Goal: Navigation & Orientation: Find specific page/section

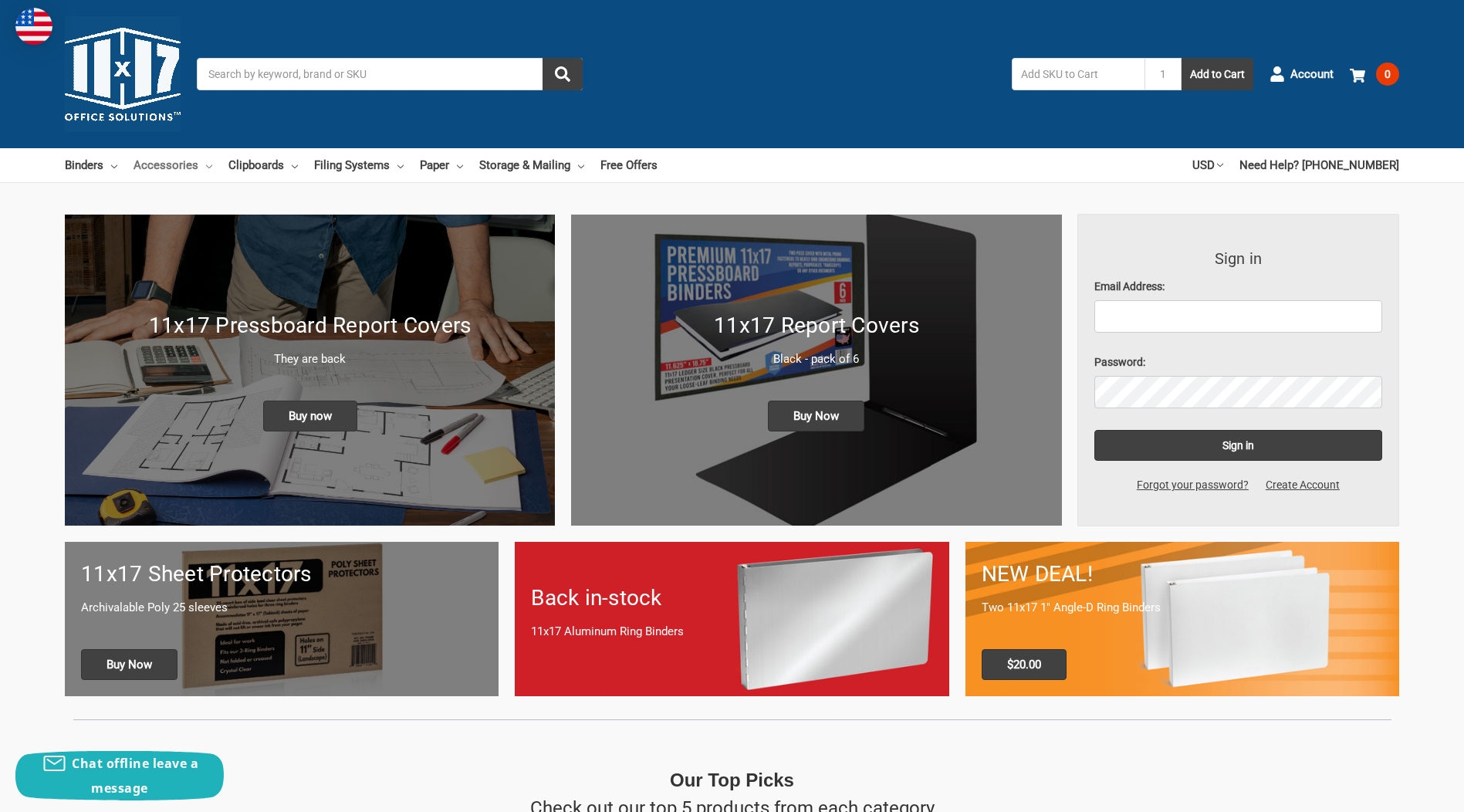
click at [182, 160] on link "Accessories" at bounding box center [173, 164] width 79 height 34
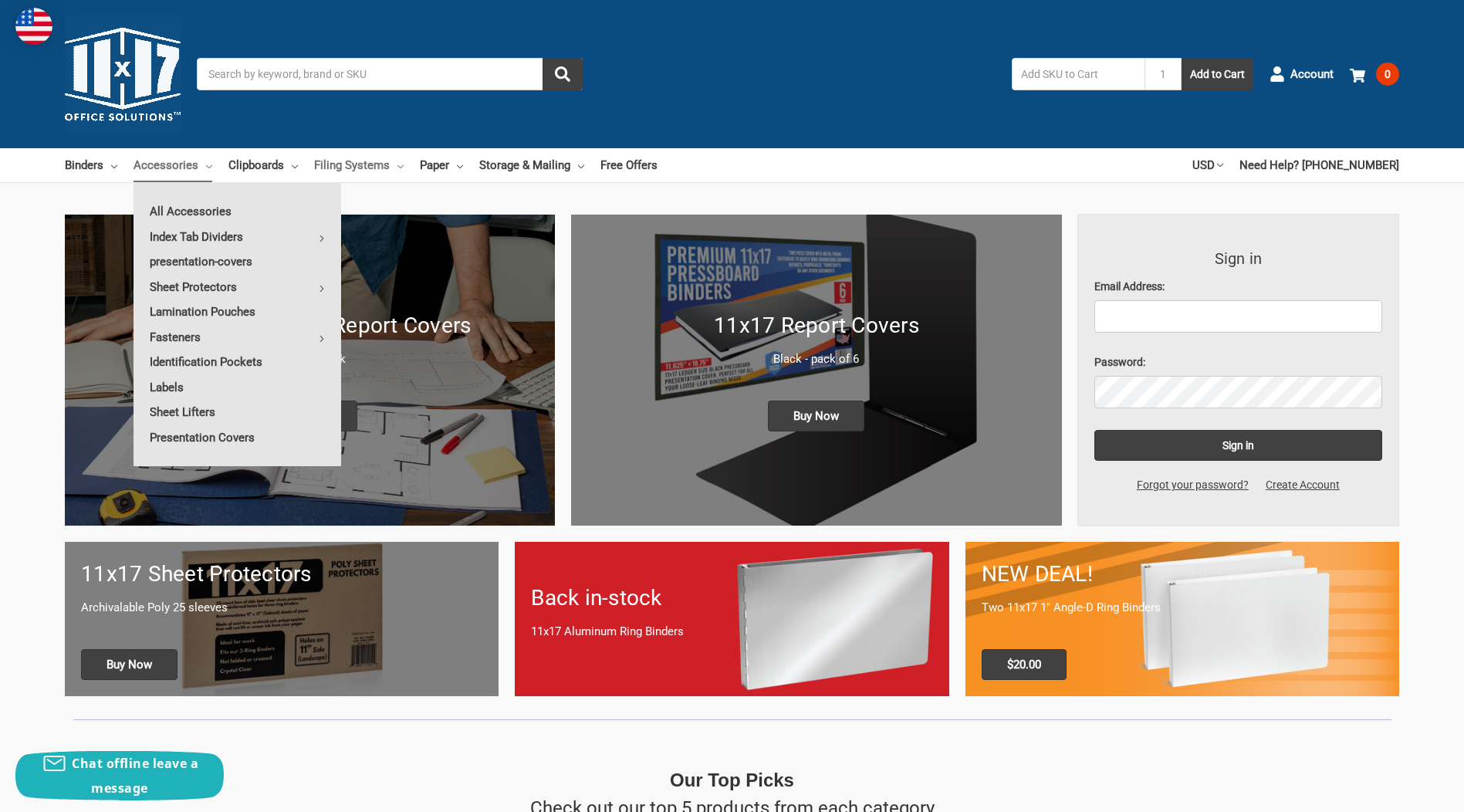
click at [382, 159] on link "Filing Systems" at bounding box center [359, 164] width 90 height 34
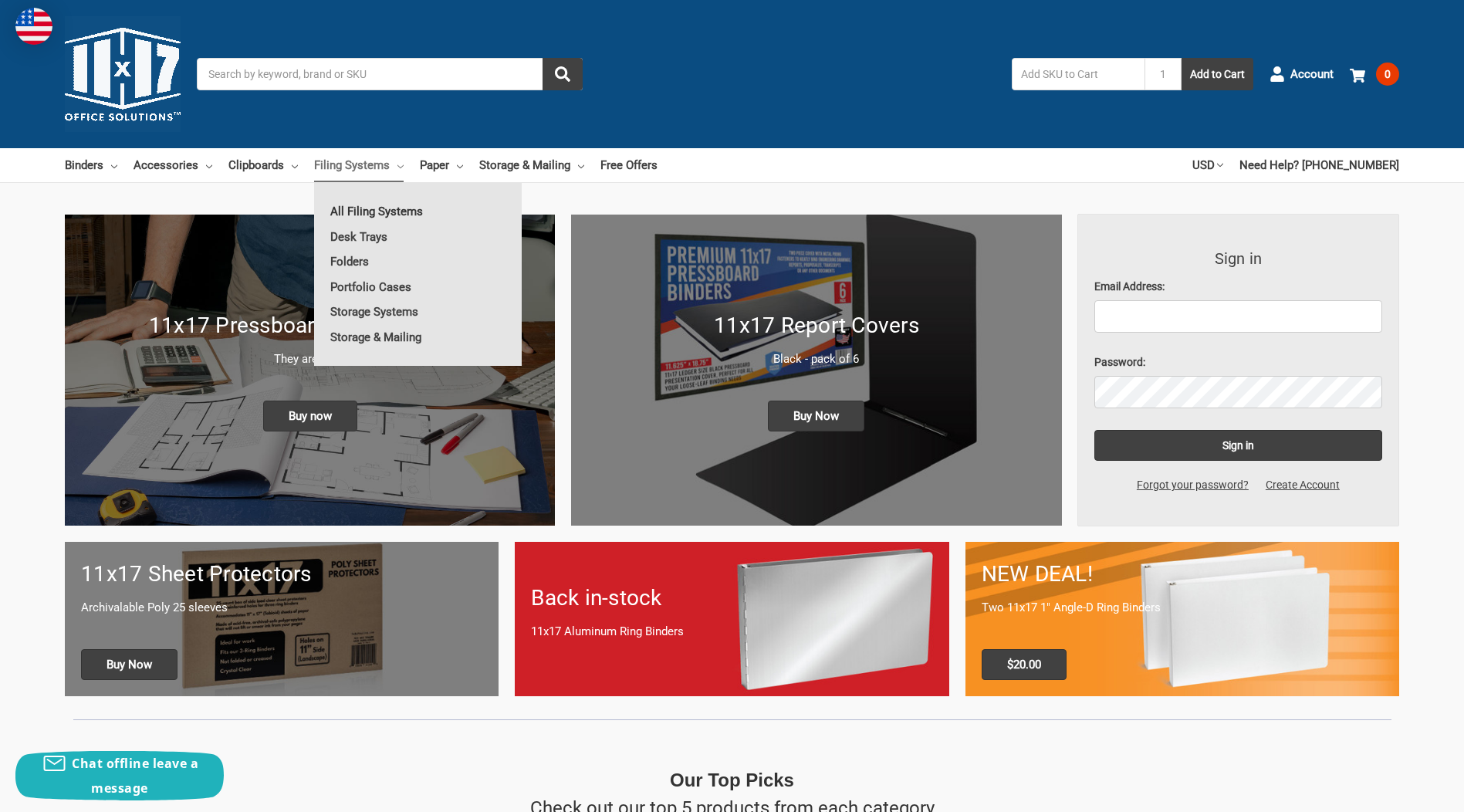
click at [398, 203] on link "All Filing Systems" at bounding box center [418, 211] width 207 height 25
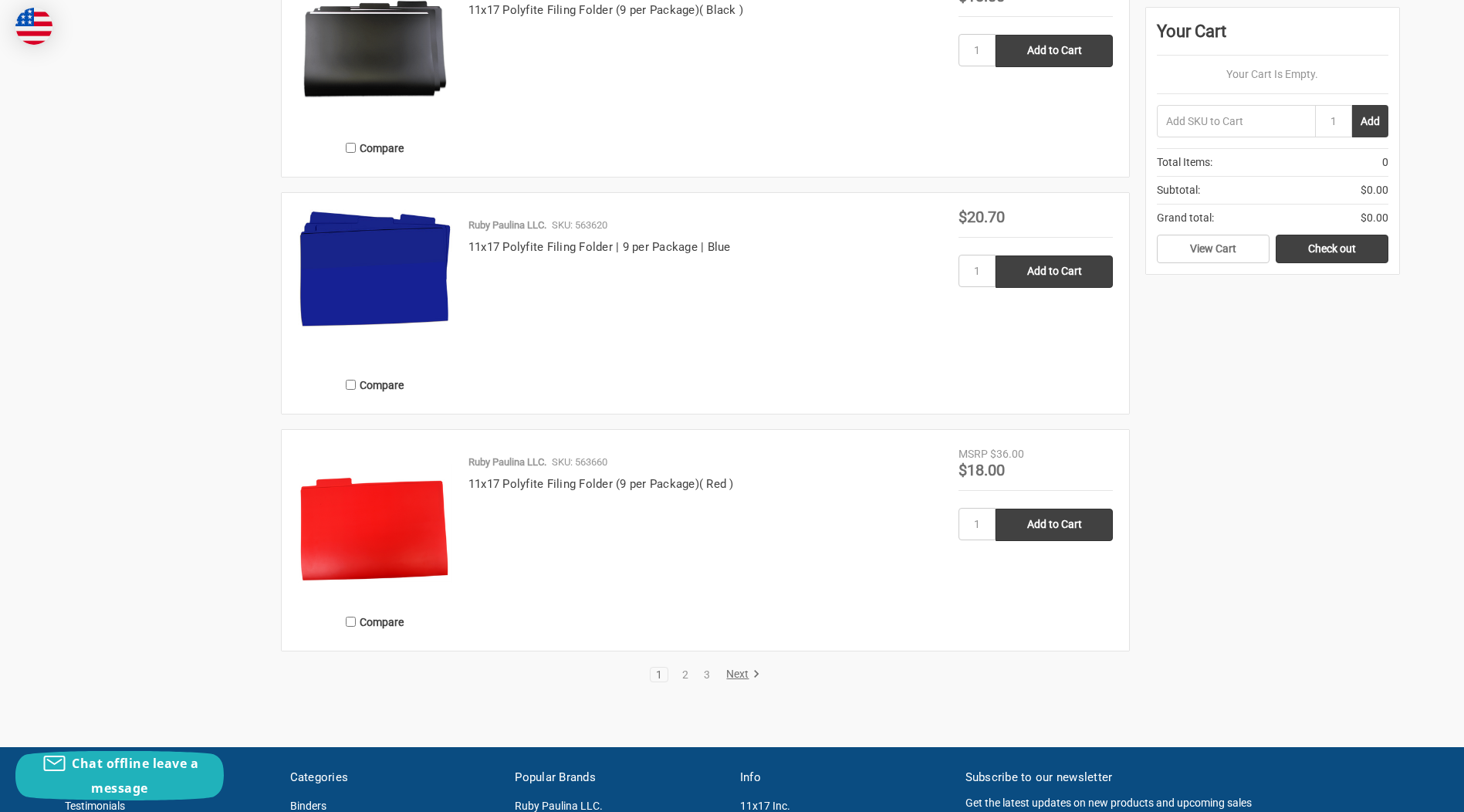
scroll to position [2880, 0]
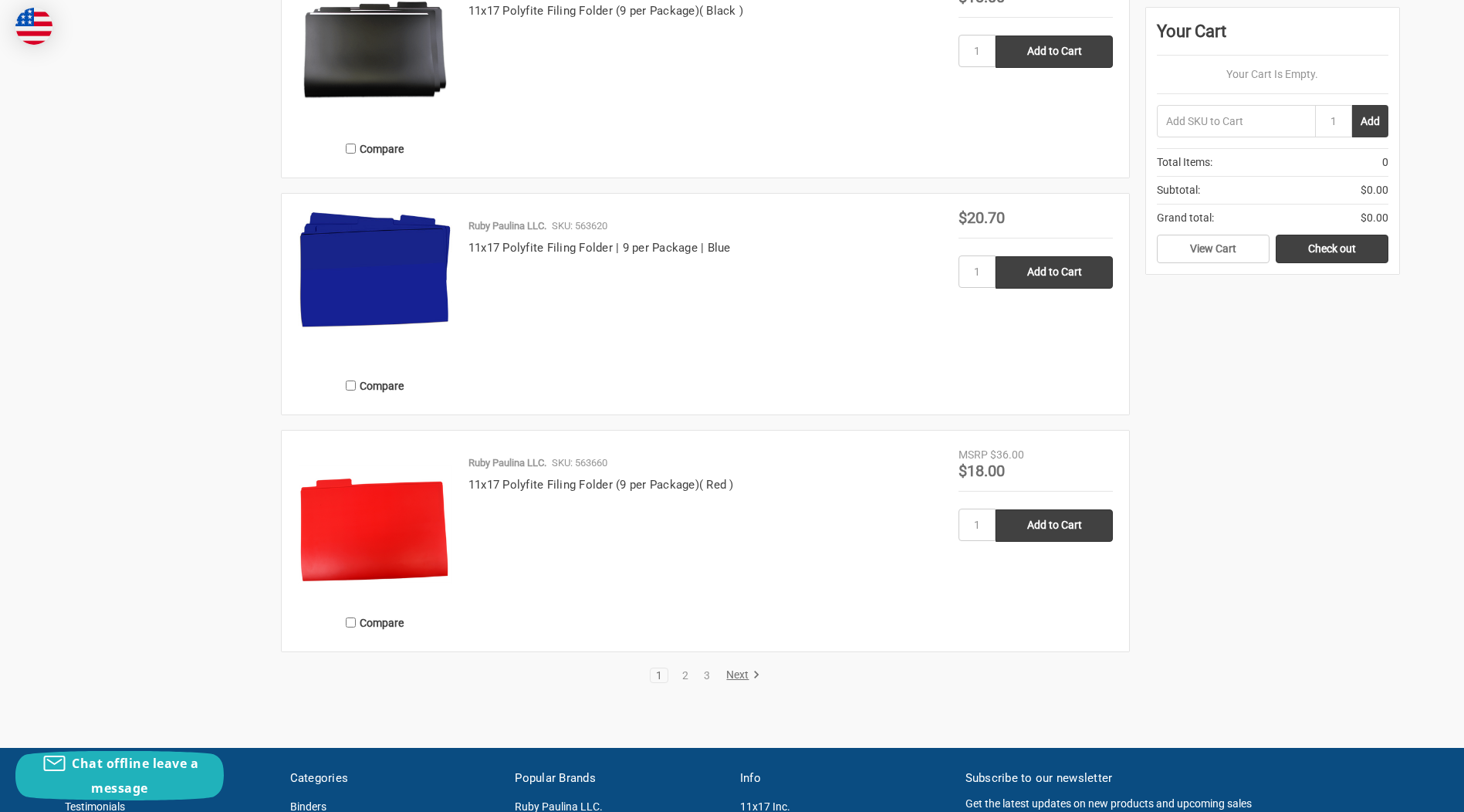
click at [738, 674] on link "Next" at bounding box center [740, 675] width 39 height 14
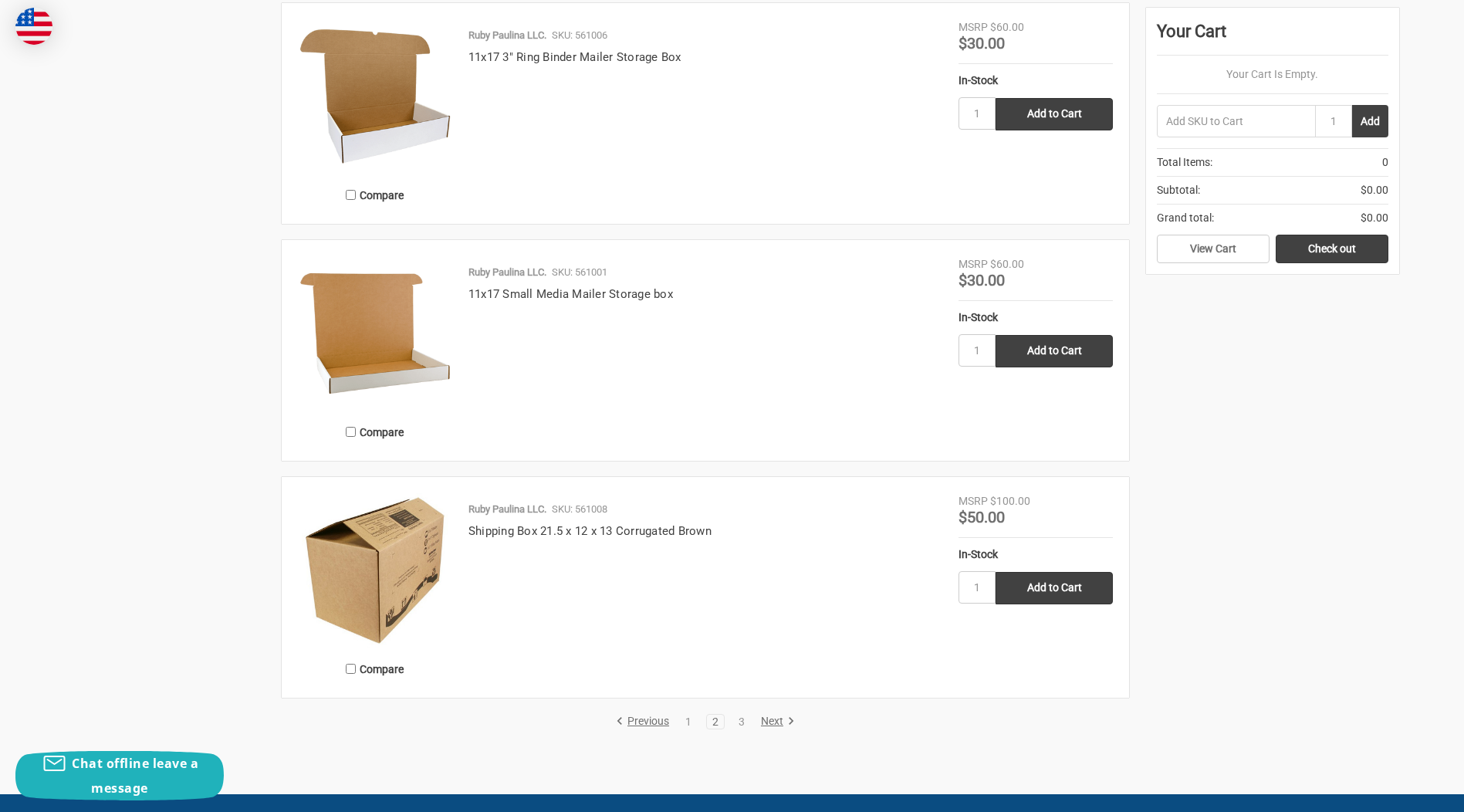
scroll to position [2778, 0]
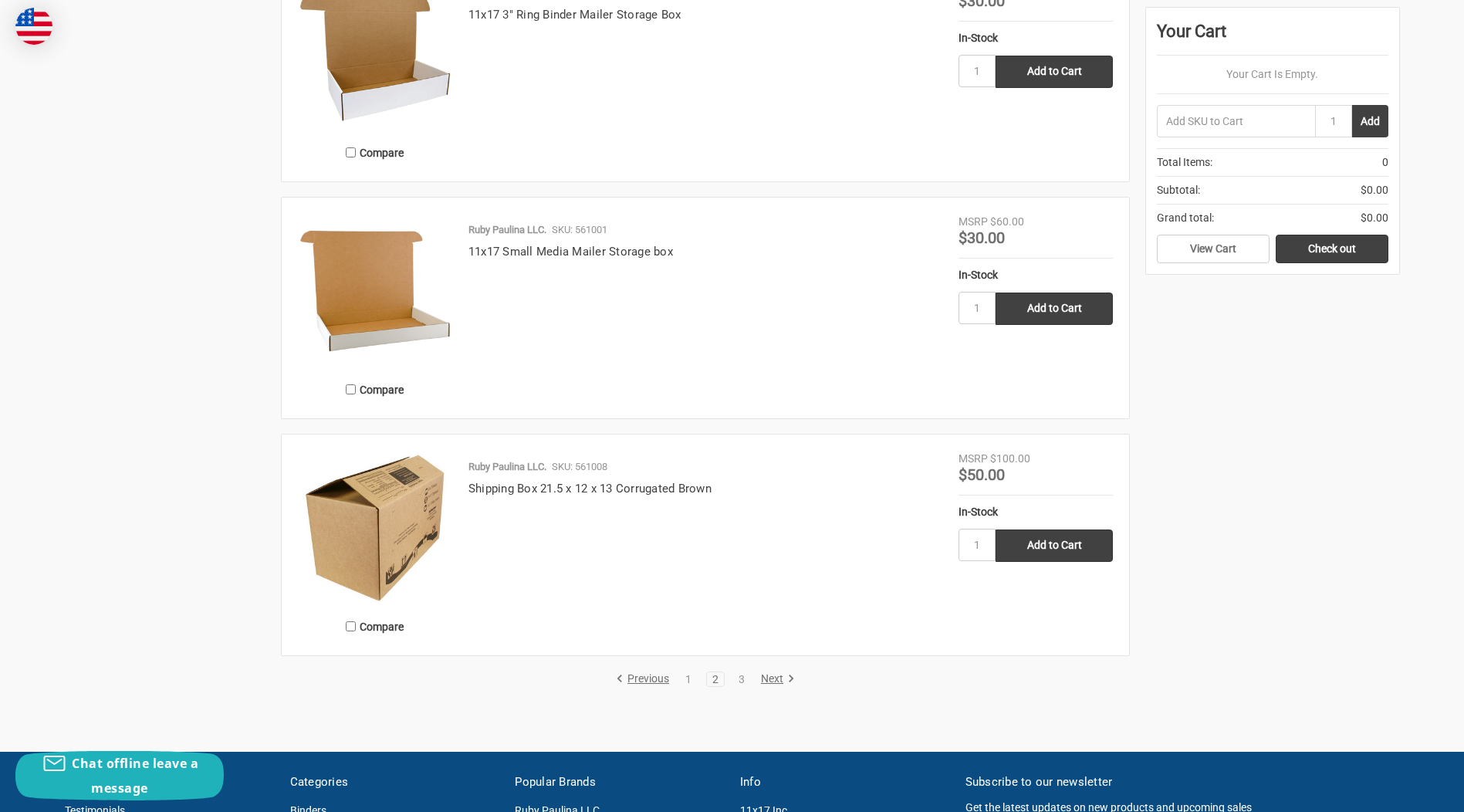
click at [782, 678] on link "Next" at bounding box center [775, 678] width 39 height 14
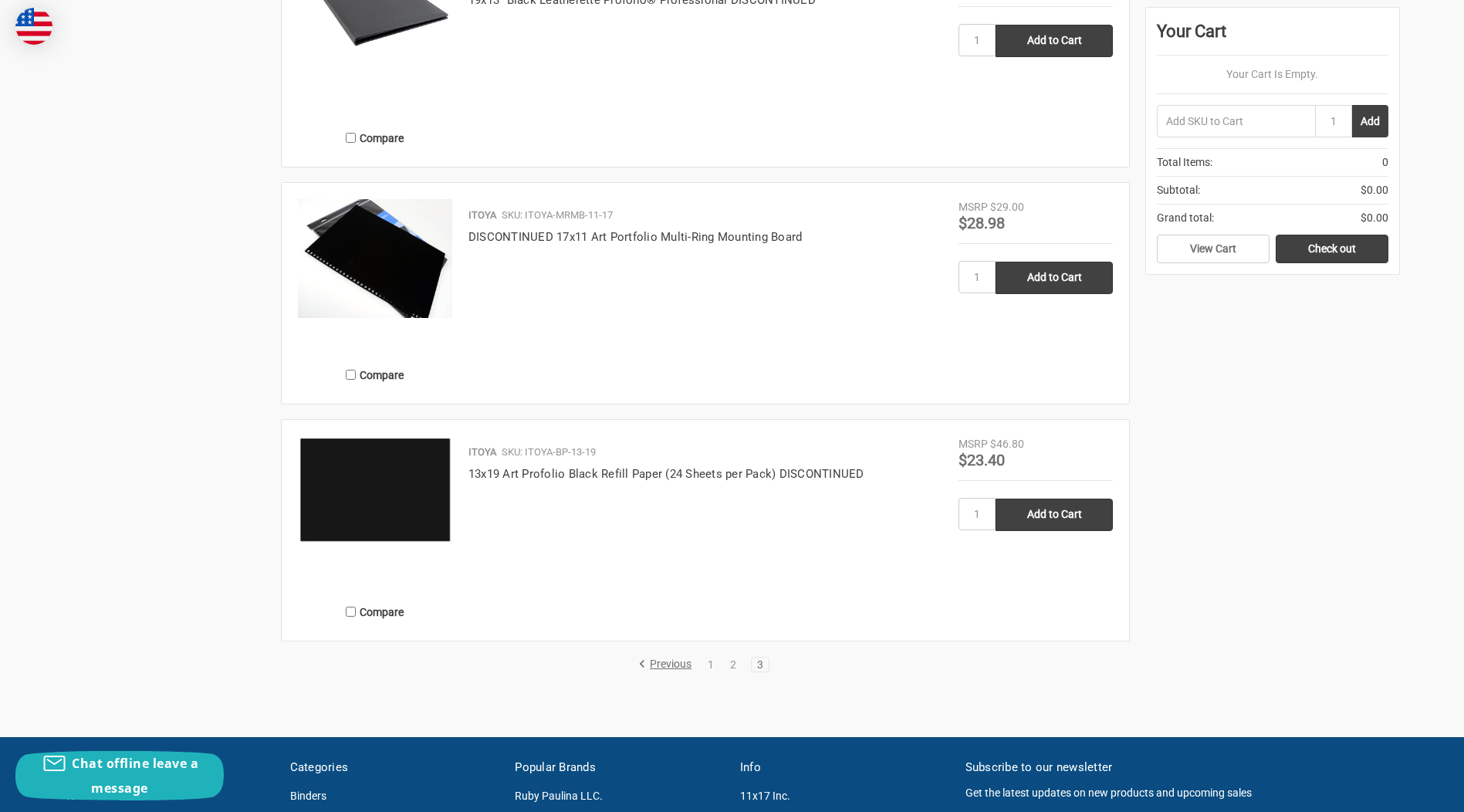
scroll to position [1851, 0]
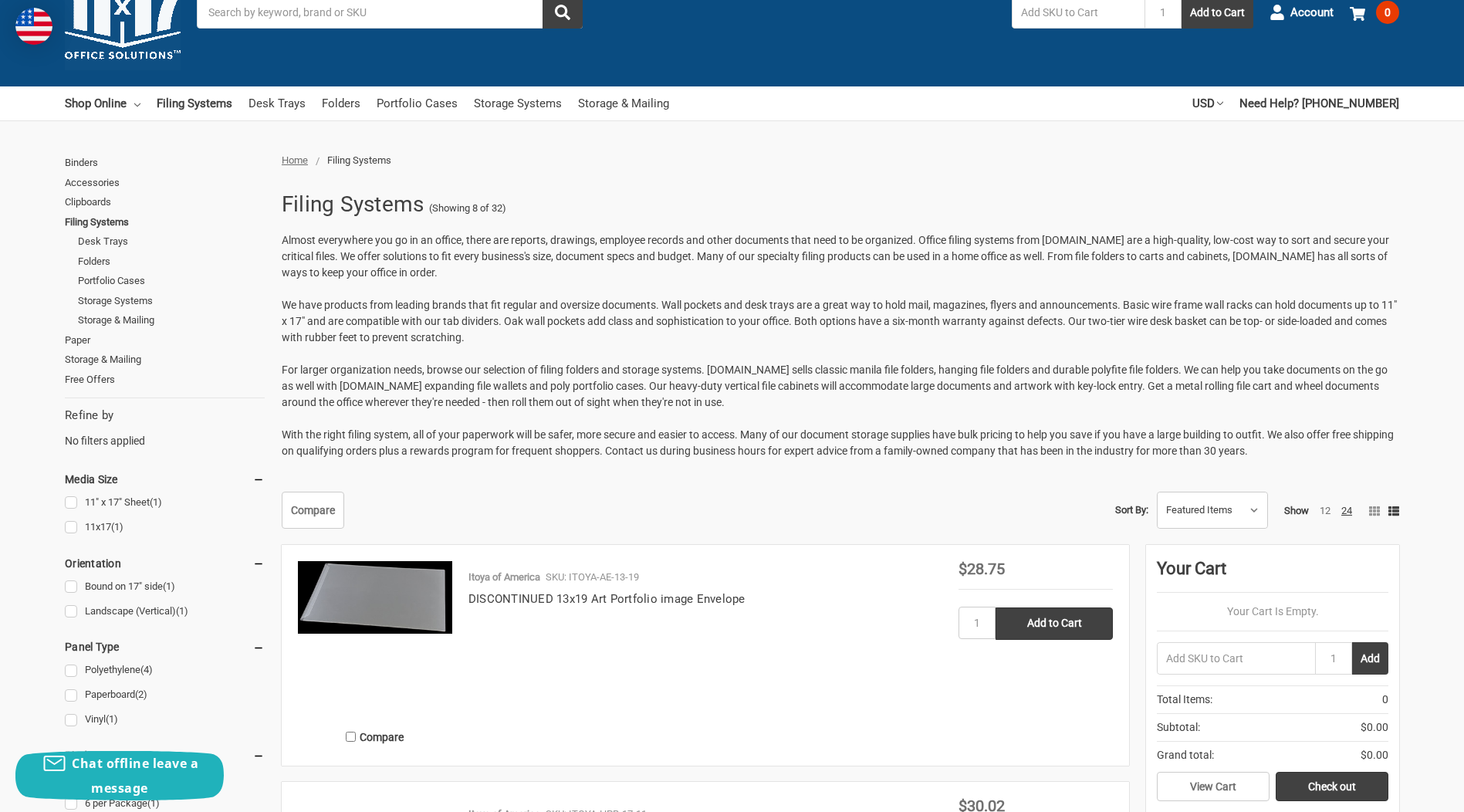
scroll to position [0, 0]
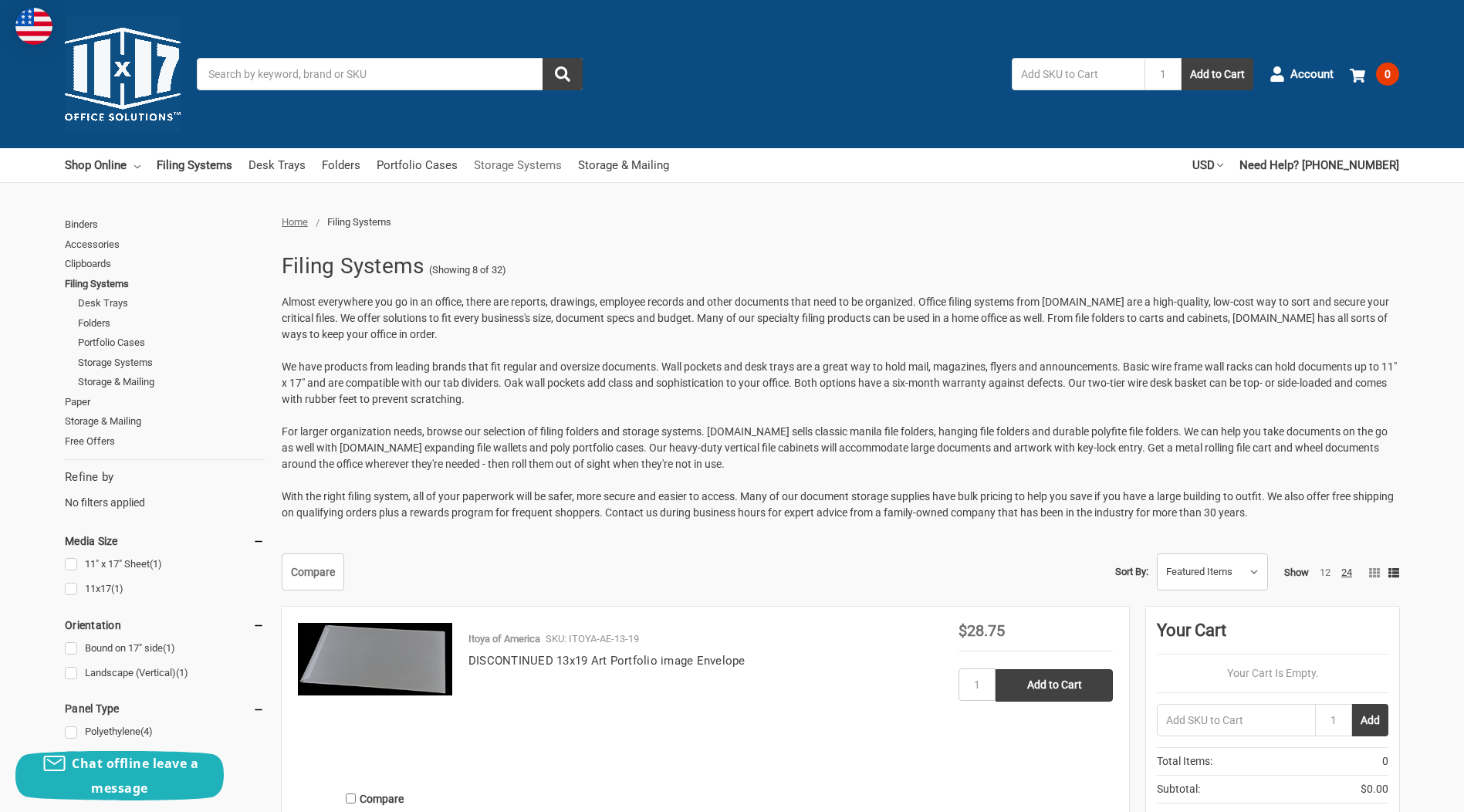
click at [527, 162] on link "Storage Systems" at bounding box center [518, 164] width 88 height 34
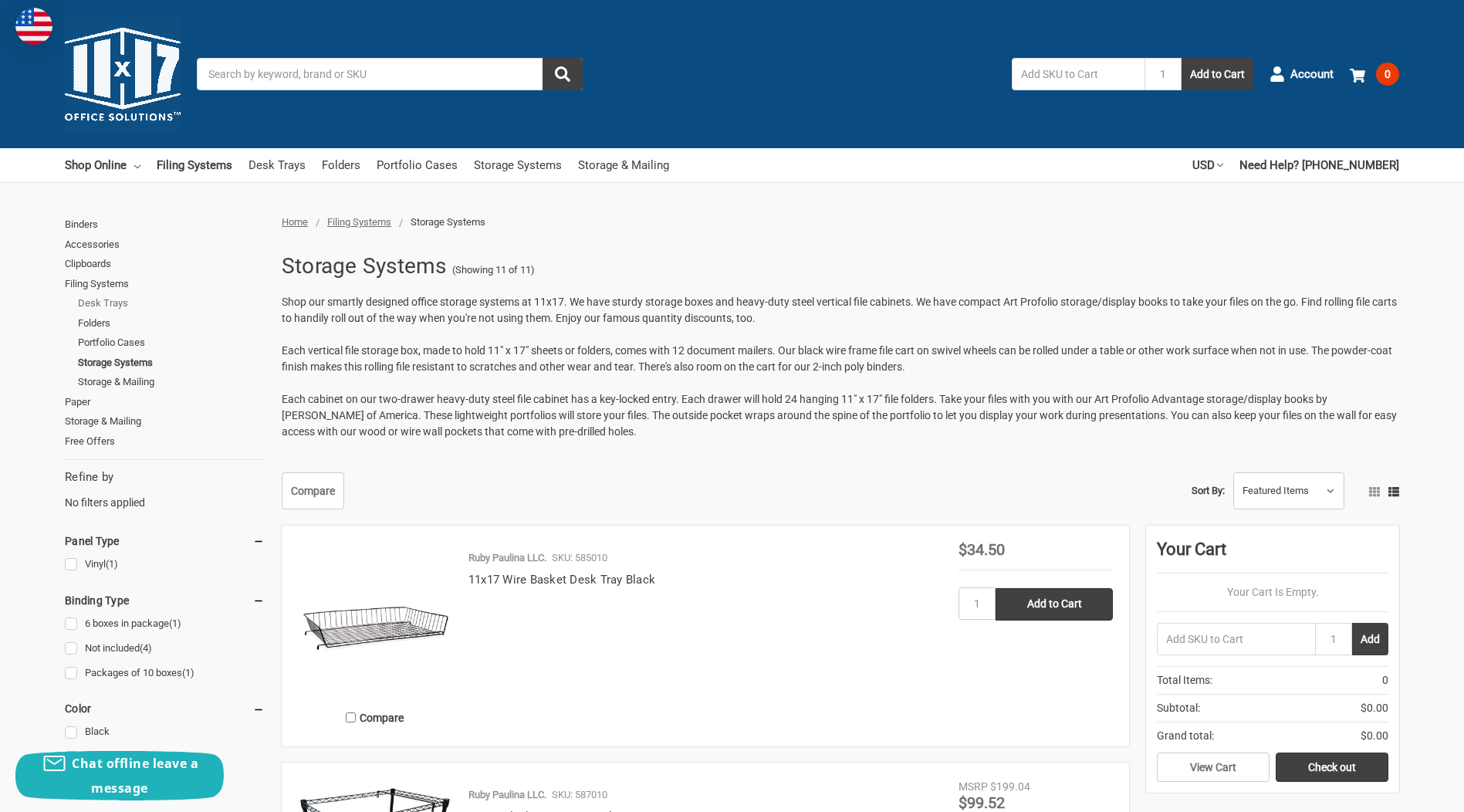
click at [118, 301] on link "Desk Trays" at bounding box center [172, 303] width 187 height 20
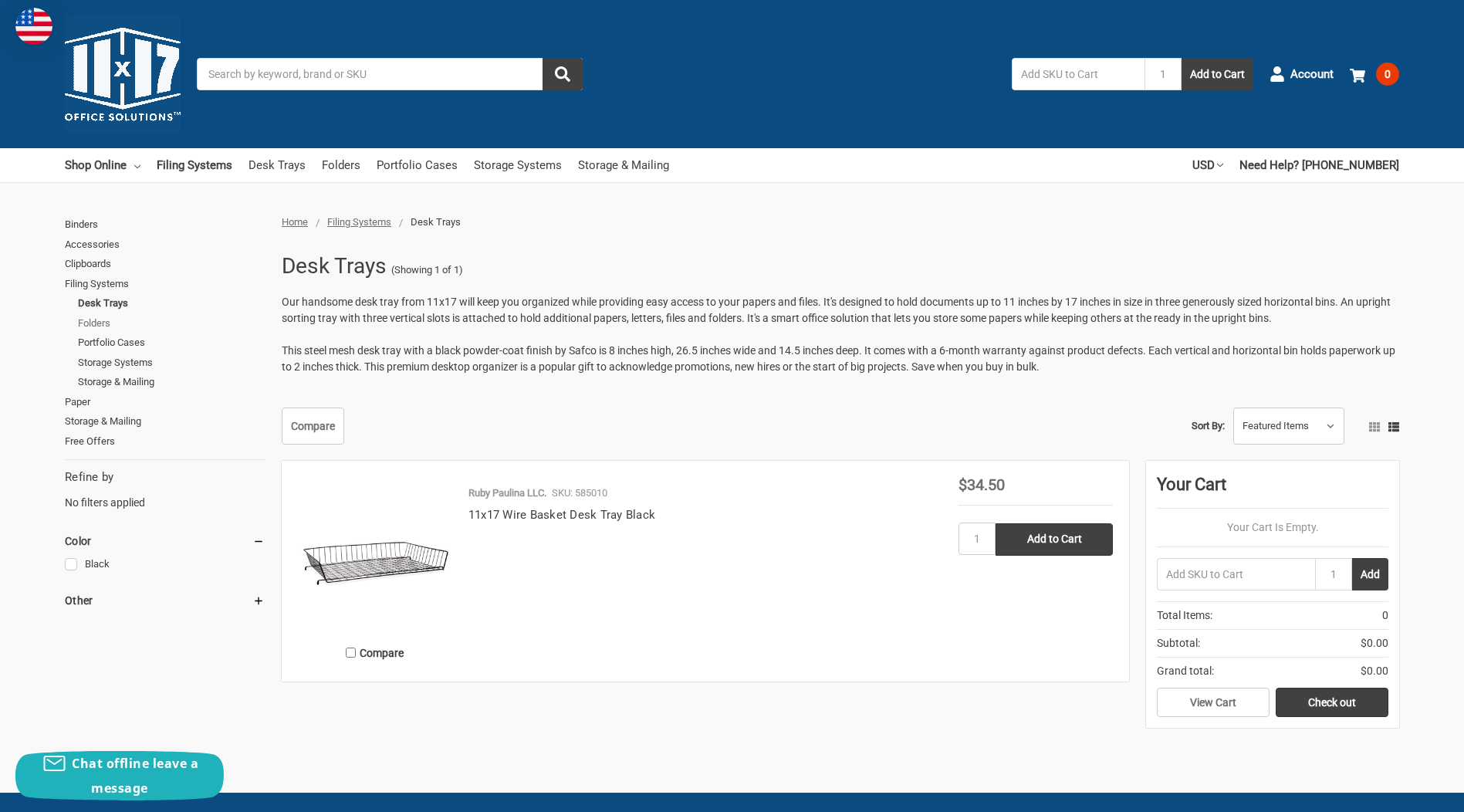
click at [100, 322] on link "Folders" at bounding box center [172, 323] width 187 height 20
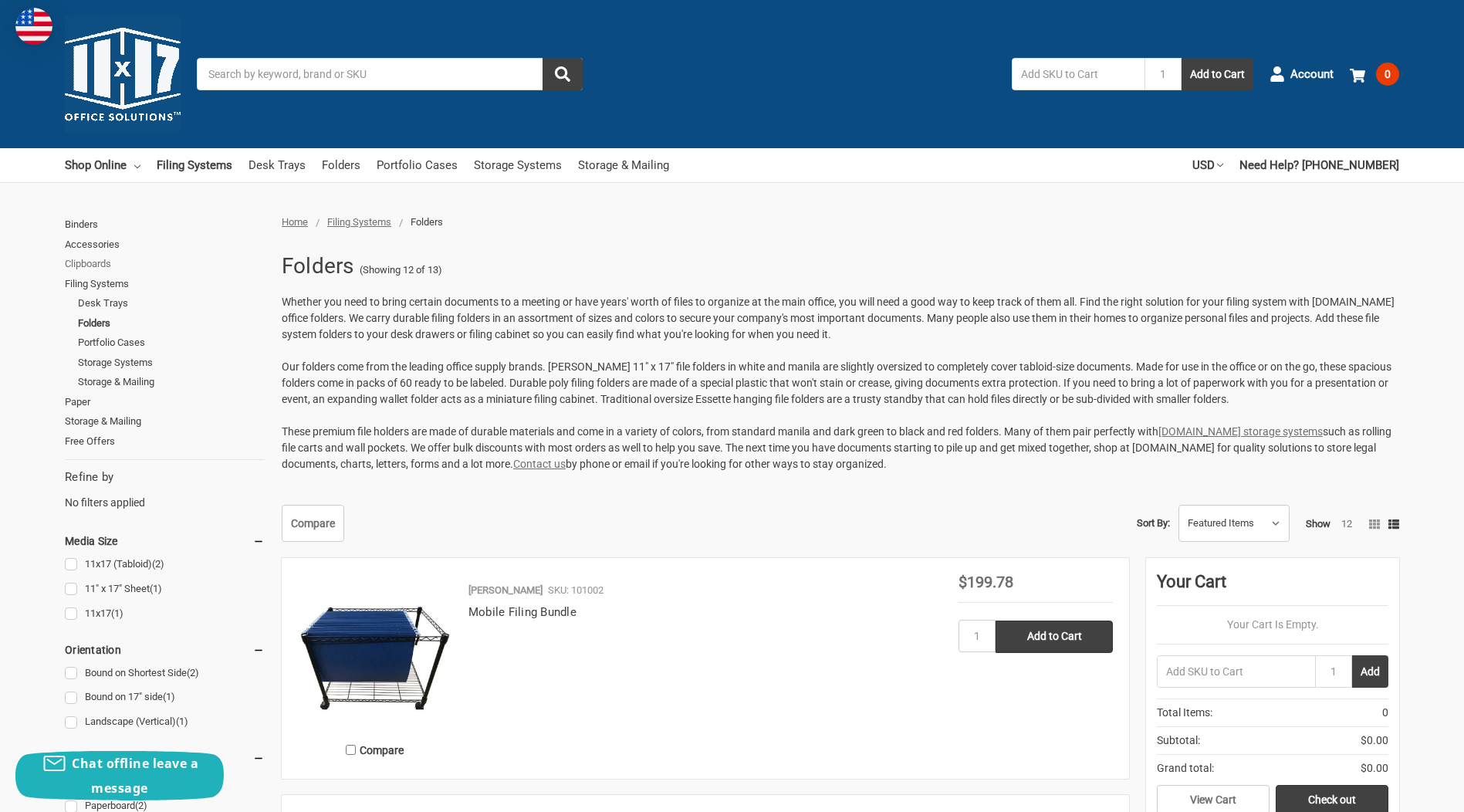
click at [89, 257] on link "Clipboards" at bounding box center [164, 263] width 200 height 20
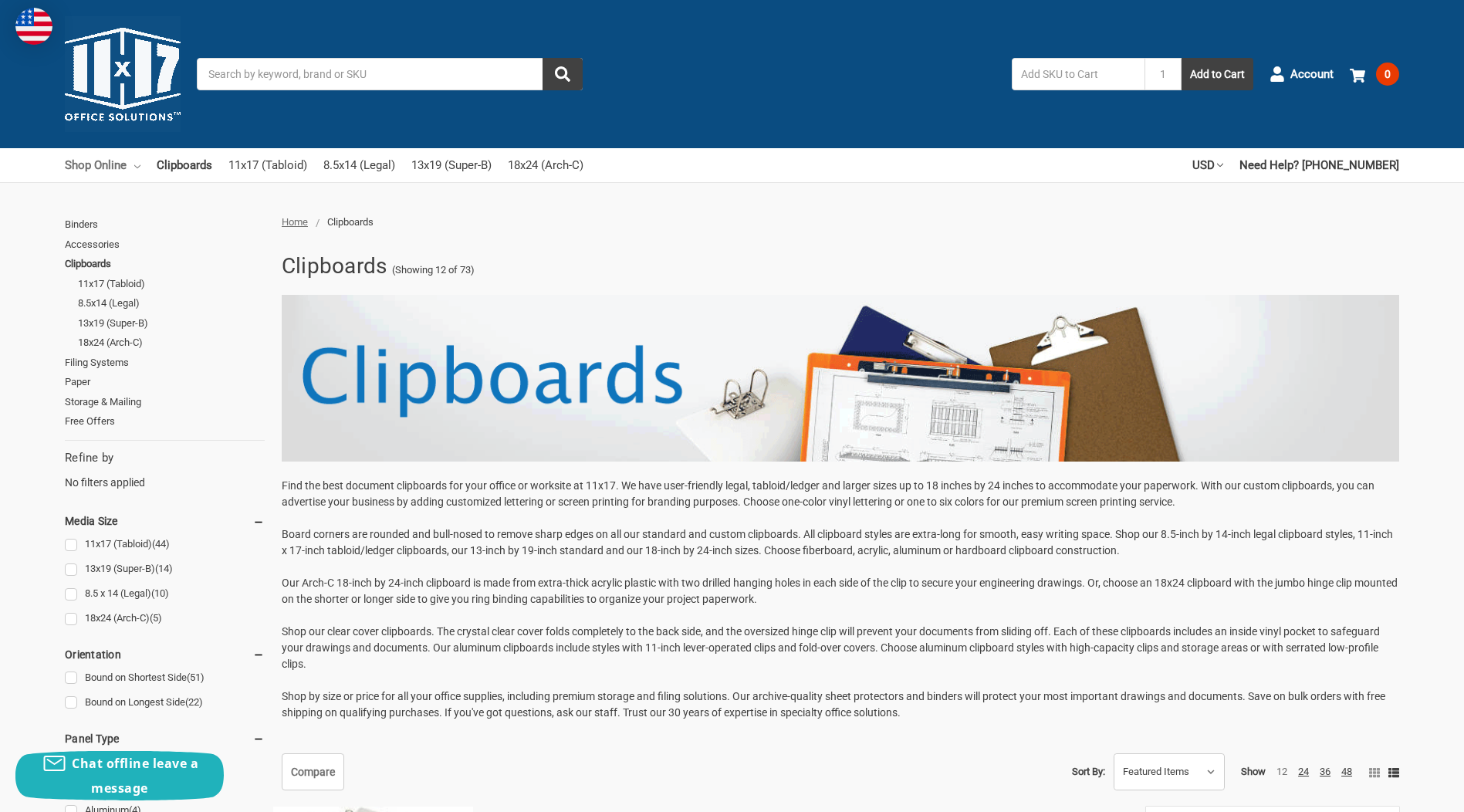
click at [113, 162] on link "Shop Online" at bounding box center [102, 164] width 75 height 34
